Goal: Information Seeking & Learning: Understand process/instructions

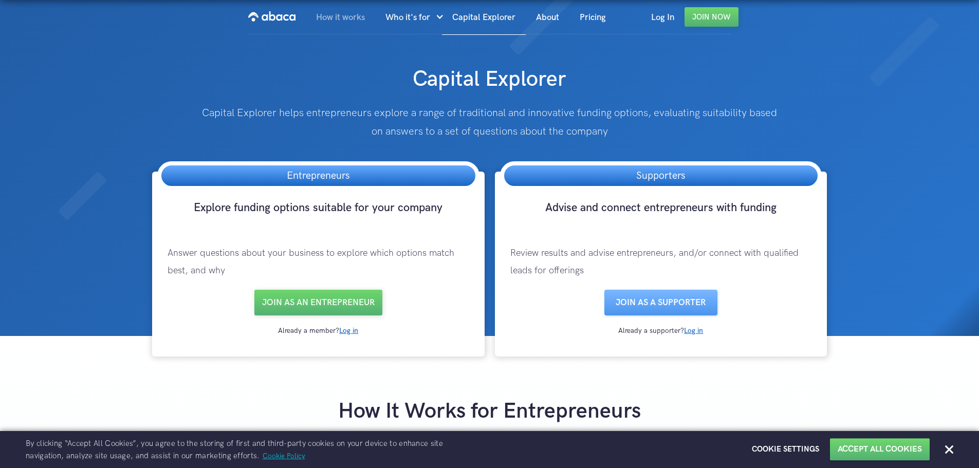
click at [343, 14] on link "How it works" at bounding box center [340, 17] width 69 height 35
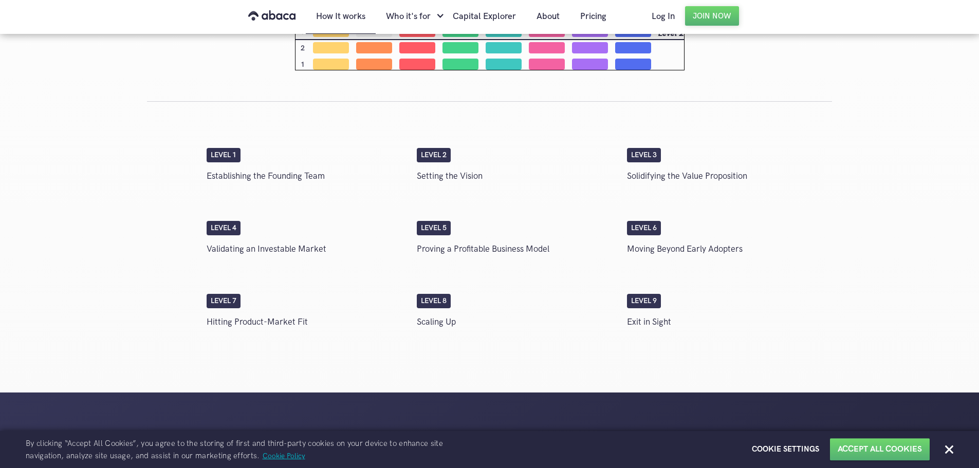
scroll to position [1522, 0]
